Goal: Information Seeking & Learning: Check status

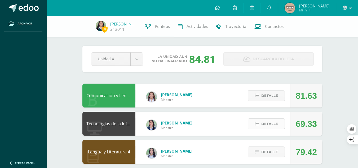
click at [254, 124] on button "Detalle" at bounding box center [266, 123] width 37 height 11
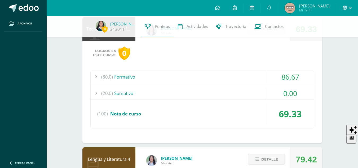
scroll to position [97, 0]
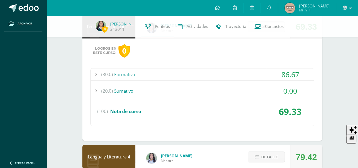
click at [221, 94] on div "(20.0) Sumativo" at bounding box center [202, 91] width 223 height 12
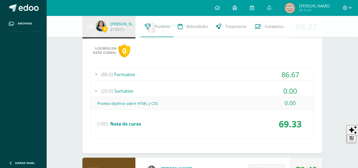
click at [221, 94] on div "(20.0) Sumativo" at bounding box center [202, 91] width 223 height 12
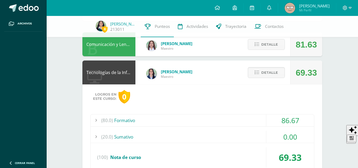
scroll to position [50, 0]
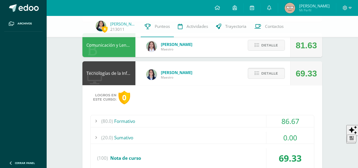
click at [276, 77] on span "Detalle" at bounding box center [269, 73] width 17 height 10
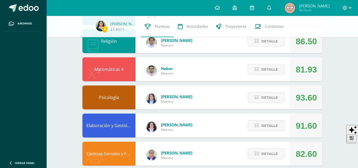
scroll to position [164, 0]
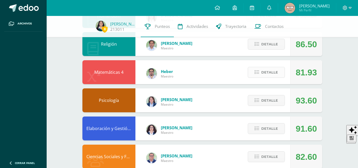
click at [273, 71] on span "Detalle" at bounding box center [269, 72] width 17 height 10
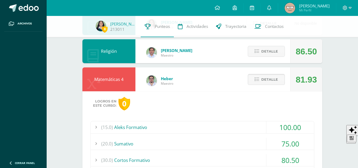
scroll to position [156, 0]
click at [262, 82] on span "Detalle" at bounding box center [269, 80] width 17 height 10
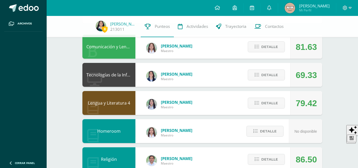
scroll to position [48, 0]
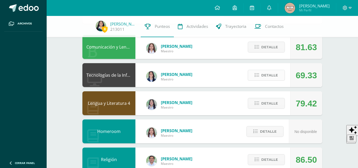
click at [266, 75] on span "Detalle" at bounding box center [269, 75] width 17 height 10
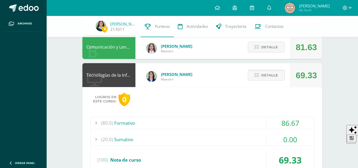
click at [228, 122] on div "(80.0) Formativo" at bounding box center [202, 123] width 223 height 12
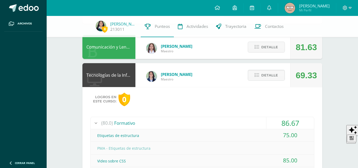
click at [228, 122] on div "(80.0) Formativo" at bounding box center [202, 123] width 223 height 12
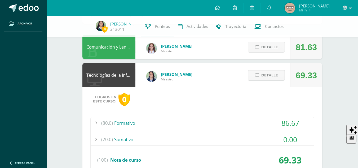
click at [278, 75] on button "Detalle" at bounding box center [266, 75] width 37 height 11
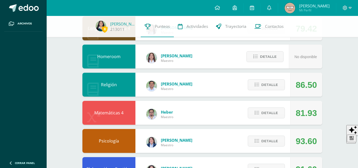
scroll to position [123, 0]
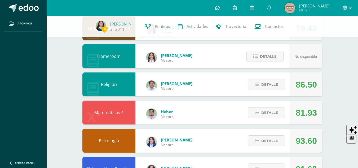
click at [287, 112] on div "Detalle" at bounding box center [265, 112] width 50 height 24
click at [264, 109] on span "Detalle" at bounding box center [269, 112] width 17 height 10
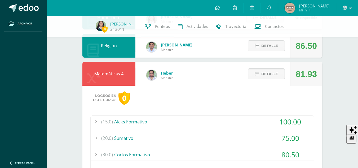
scroll to position [183, 0]
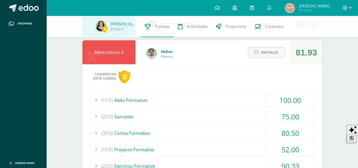
click at [189, 99] on div "(15.0) Aleks Formativo" at bounding box center [202, 100] width 223 height 12
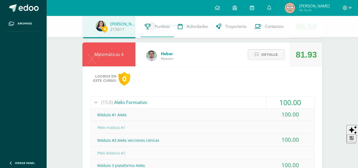
scroll to position [181, 0]
click at [252, 51] on button "Detalle" at bounding box center [266, 54] width 37 height 11
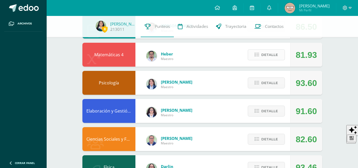
click at [257, 56] on icon at bounding box center [256, 54] width 5 height 5
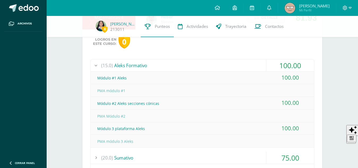
scroll to position [219, 0]
click at [176, 66] on div "(15.0) Aleks Formativo" at bounding box center [202, 65] width 223 height 12
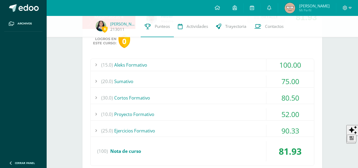
click at [177, 98] on div "(30.0) Cortos Formativo" at bounding box center [202, 98] width 223 height 12
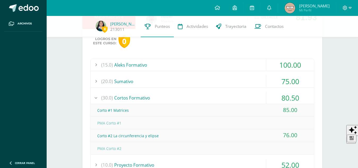
click at [177, 98] on div "(30.0) Cortos Formativo" at bounding box center [202, 98] width 223 height 12
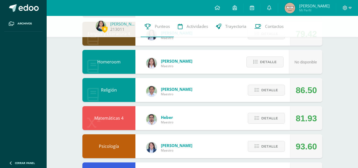
scroll to position [124, 0]
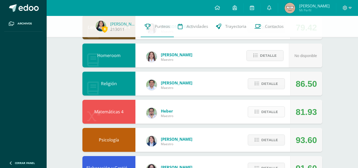
click at [269, 111] on span "Detalle" at bounding box center [269, 112] width 17 height 10
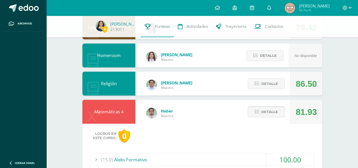
click at [269, 111] on span "Detalle" at bounding box center [269, 112] width 17 height 10
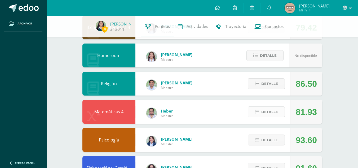
click at [269, 111] on span "Detalle" at bounding box center [269, 112] width 17 height 10
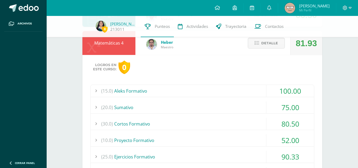
scroll to position [196, 0]
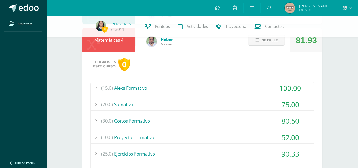
click at [197, 118] on div "(30.0) Cortos Formativo" at bounding box center [202, 121] width 223 height 12
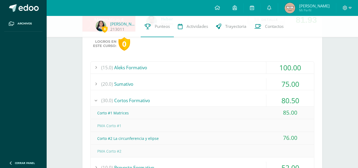
scroll to position [196, 0]
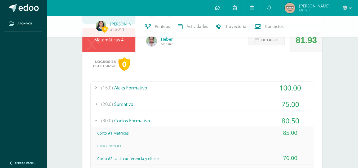
click at [261, 45] on button "Detalle" at bounding box center [266, 39] width 37 height 11
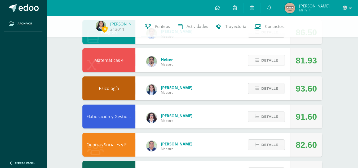
scroll to position [175, 0]
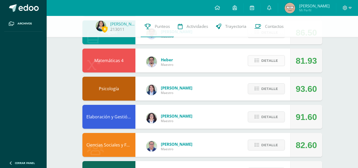
click at [272, 58] on span "Detalle" at bounding box center [269, 61] width 17 height 10
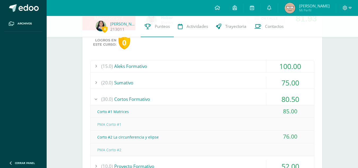
scroll to position [218, 0]
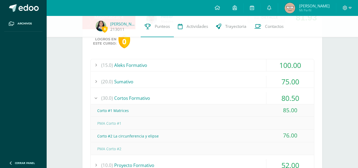
click at [242, 103] on div "(30.0) Cortos Formativo" at bounding box center [202, 98] width 223 height 12
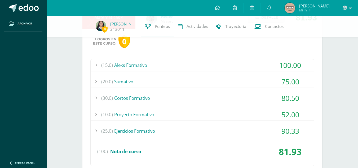
click at [241, 96] on div "(30.0) Cortos Formativo" at bounding box center [202, 98] width 223 height 12
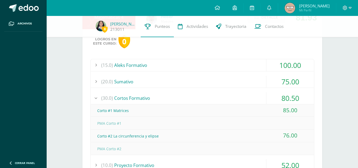
click at [241, 96] on div "(30.0) Cortos Formativo" at bounding box center [202, 98] width 223 height 12
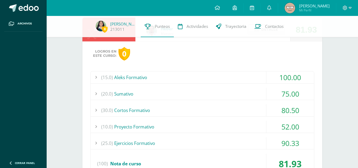
scroll to position [206, 0]
click at [243, 119] on div "(15.0) Aleks Formativo 100.00 Módulo #1 Aleks 100.00 (100)" at bounding box center [202, 124] width 224 height 107
click at [230, 122] on div "(10.0) Proyecto Formativo" at bounding box center [202, 127] width 223 height 12
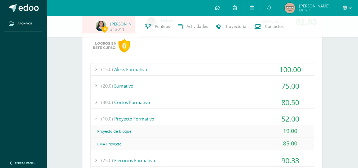
scroll to position [214, 0]
click at [218, 115] on div "(10.0) Proyecto Formativo" at bounding box center [202, 118] width 223 height 12
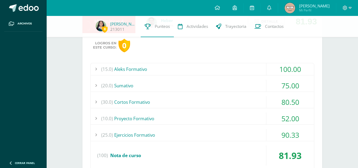
click at [218, 115] on div "(10.0) Proyecto Formativo" at bounding box center [202, 118] width 223 height 12
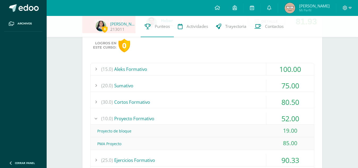
click at [218, 115] on div "(10.0) Proyecto Formativo" at bounding box center [202, 118] width 223 height 12
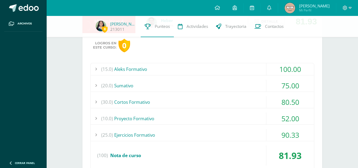
click at [176, 101] on div "(30.0) Cortos Formativo" at bounding box center [202, 102] width 223 height 12
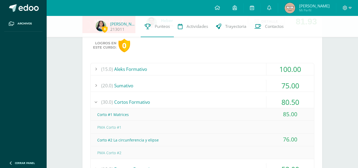
click at [230, 103] on div "(30.0) Cortos Formativo" at bounding box center [202, 102] width 223 height 12
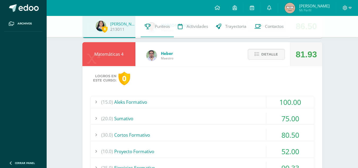
scroll to position [176, 0]
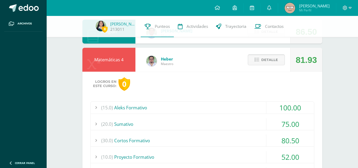
click at [271, 57] on span "Detalle" at bounding box center [269, 60] width 17 height 10
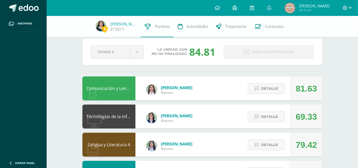
scroll to position [0, 0]
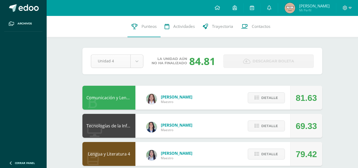
click at [263, 126] on span "Detalle" at bounding box center [269, 126] width 17 height 10
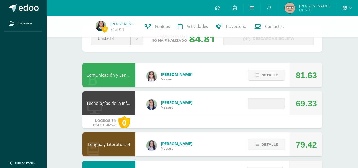
scroll to position [21, 0]
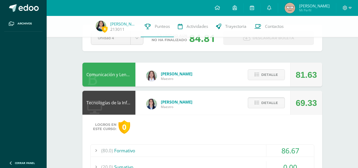
click at [263, 101] on span "Detalle" at bounding box center [269, 103] width 17 height 10
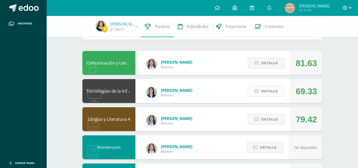
scroll to position [0, 0]
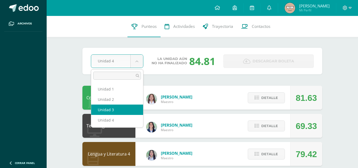
select select "Unidad 3"
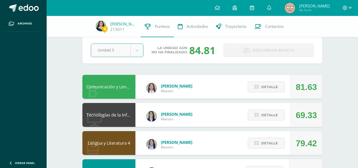
scroll to position [9, 0]
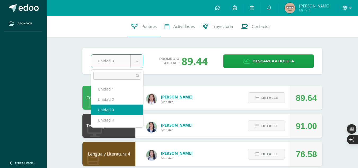
select select "Unidad 2"
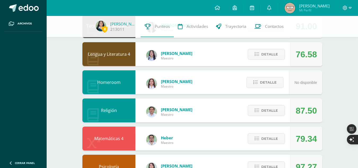
scroll to position [98, 0]
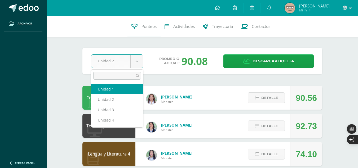
select select "Unidad 1"
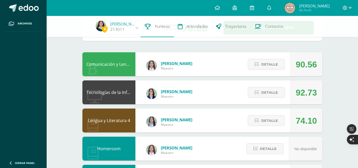
scroll to position [32, 0]
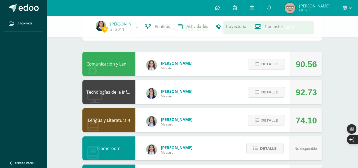
click at [223, 93] on div "Tecnologías de la Información y la Comunicación 4 Alejandra Rimola Maestro 92.7…" at bounding box center [202, 92] width 240 height 24
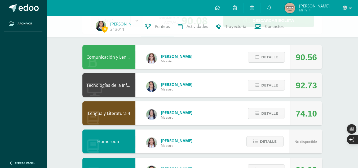
scroll to position [39, 0]
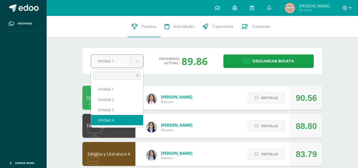
select select "Unidad 4"
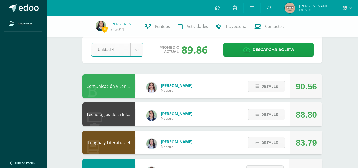
scroll to position [10, 0]
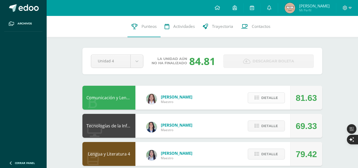
click at [272, 97] on span "Detalle" at bounding box center [269, 98] width 17 height 10
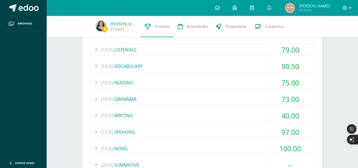
scroll to position [94, 0]
click at [243, 111] on div "(10.0) WRITING" at bounding box center [202, 115] width 223 height 12
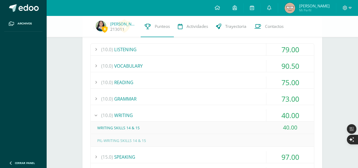
click at [243, 111] on div "(10.0) WRITING" at bounding box center [202, 115] width 223 height 12
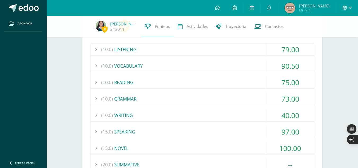
click at [223, 46] on div "(10.0) LISTENING" at bounding box center [202, 49] width 223 height 12
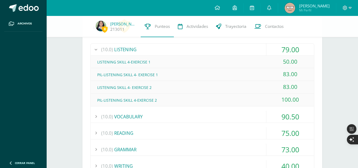
click at [223, 46] on div "(10.0) LISTENING" at bounding box center [202, 49] width 223 height 12
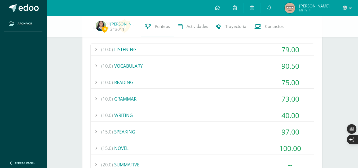
click at [253, 87] on div "(10.0) READING" at bounding box center [202, 82] width 223 height 12
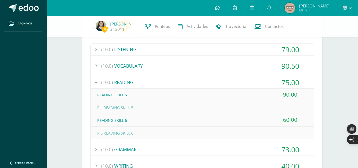
click at [253, 87] on div "(10.0) READING" at bounding box center [202, 82] width 223 height 12
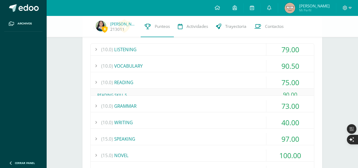
click at [253, 87] on div "(10.0) READING" at bounding box center [202, 82] width 223 height 12
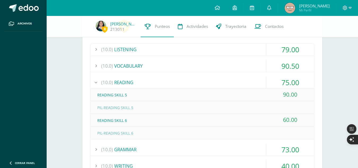
click at [261, 106] on div "PIL-READING SKILL 5" at bounding box center [202, 107] width 223 height 12
click at [229, 73] on div "(10.0) LISTENING 79.00 LISTENING SKILL 4-EXERCISE 1 50.00" at bounding box center [202, 146] width 224 height 207
click at [228, 80] on div "(10.0) READING" at bounding box center [202, 82] width 223 height 12
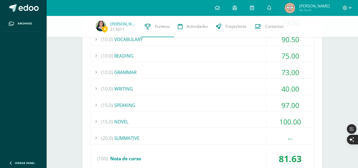
scroll to position [121, 0]
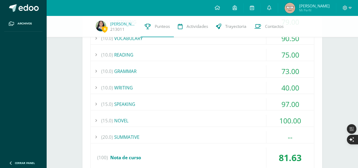
click at [199, 67] on div "(10.0) GRAMMAR" at bounding box center [202, 71] width 223 height 12
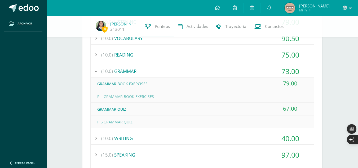
drag, startPoint x: 288, startPoint y: 109, endPoint x: 276, endPoint y: 113, distance: 12.7
click at [276, 113] on div "67.00" at bounding box center [290, 108] width 48 height 12
click at [256, 107] on div "GRAMMAR QUIZ" at bounding box center [202, 109] width 223 height 12
click at [146, 66] on div "(10.0) GRAMMAR" at bounding box center [202, 71] width 223 height 12
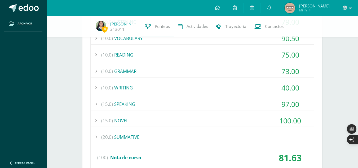
click at [136, 140] on div "(20.0) SUMMATIVE" at bounding box center [202, 137] width 223 height 12
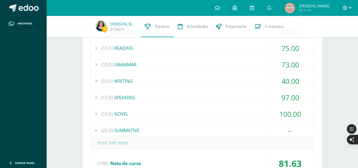
scroll to position [121, 0]
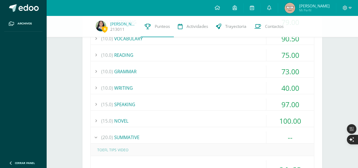
click at [201, 103] on div "(15.0) SPEAKING" at bounding box center [202, 104] width 223 height 12
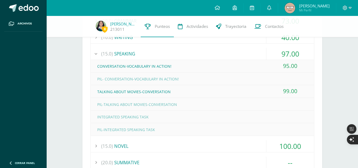
scroll to position [172, 0]
click at [99, 51] on div at bounding box center [96, 53] width 11 height 12
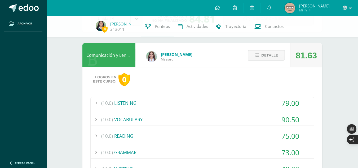
scroll to position [40, 0]
click at [257, 56] on icon at bounding box center [256, 55] width 5 height 5
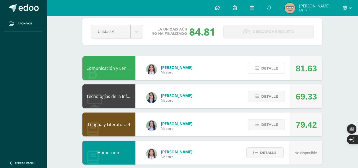
scroll to position [0, 0]
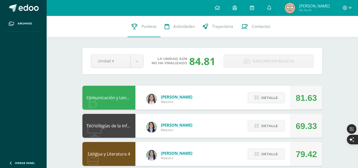
click at [141, 69] on div "Pendiente Unidad 4 Unidad 1 Unidad 2 Unidad 3 Unidad 4 La unidad aún no ha fina…" at bounding box center [202, 61] width 240 height 26
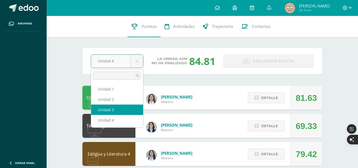
select select "Unidad 3"
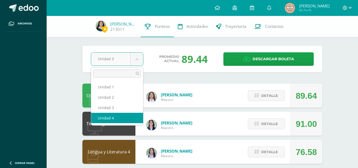
select select "Unidad 4"
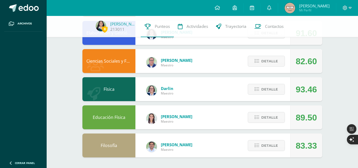
scroll to position [259, 0]
click at [278, 63] on button "Detalle" at bounding box center [266, 61] width 37 height 11
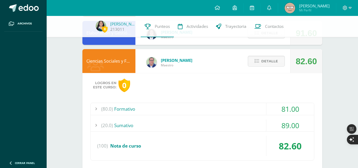
click at [244, 127] on div "(20.0) [GEOGRAPHIC_DATA]" at bounding box center [202, 125] width 223 height 12
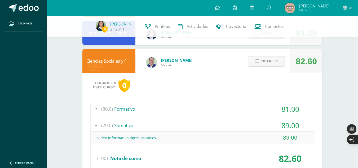
click at [244, 127] on div "(20.0) [GEOGRAPHIC_DATA]" at bounding box center [202, 125] width 223 height 12
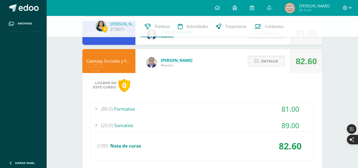
click at [207, 109] on div "(80.0) Formativo" at bounding box center [202, 109] width 223 height 12
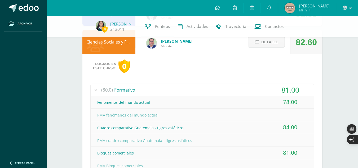
click at [253, 46] on button "Detalle" at bounding box center [266, 42] width 37 height 11
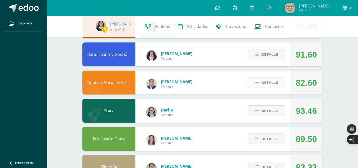
scroll to position [237, 0]
